Goal: Task Accomplishment & Management: Use online tool/utility

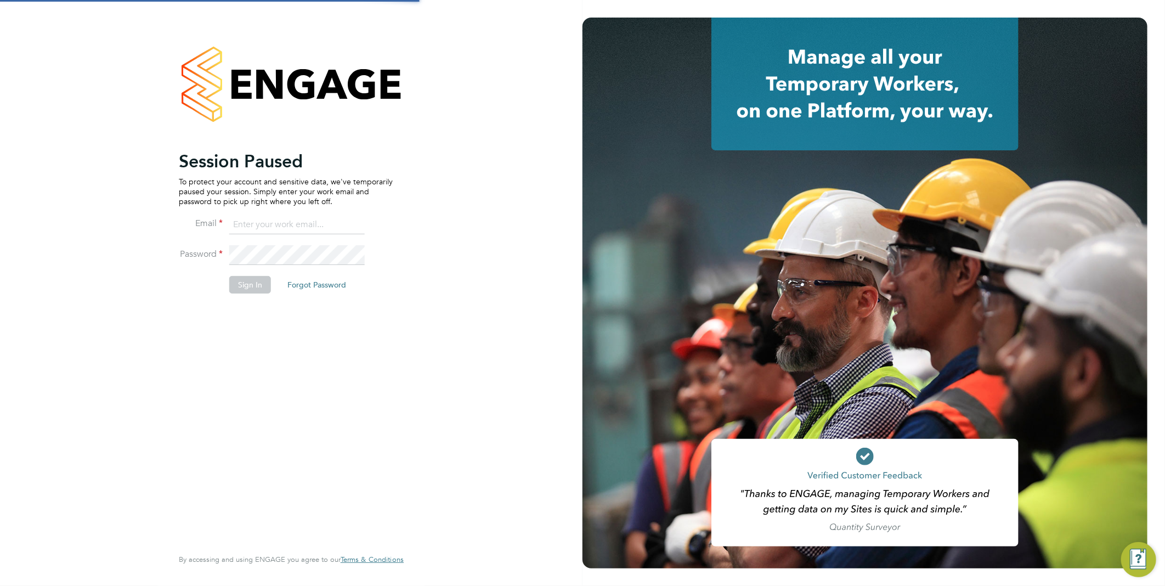
type input "[EMAIL_ADDRESS][DOMAIN_NAME]"
click at [258, 291] on button "Sign In" at bounding box center [250, 285] width 42 height 18
